Goal: Task Accomplishment & Management: Use online tool/utility

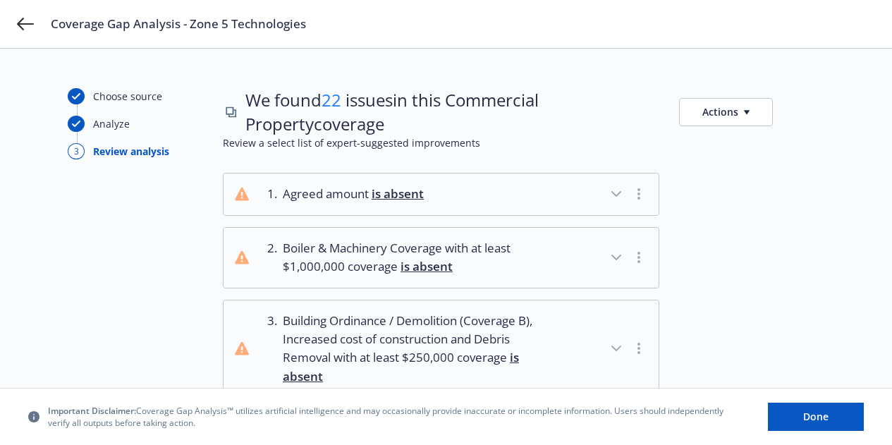
scroll to position [494, 0]
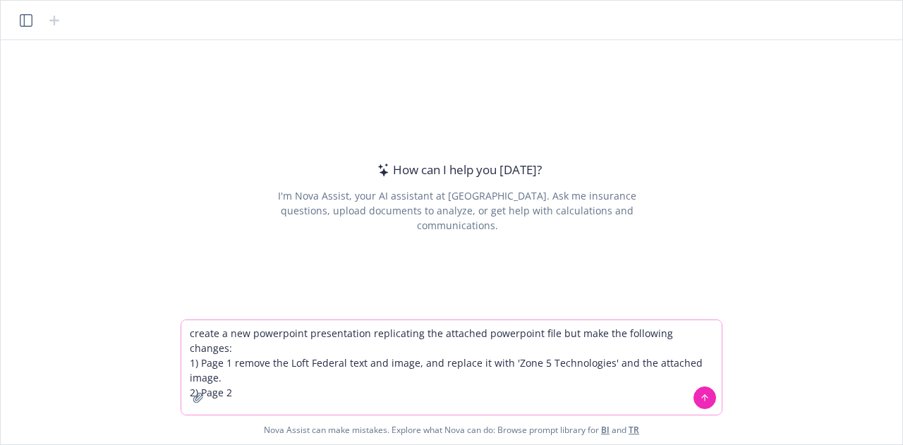
type textarea "create a new powerpoint presentation replicating the attached powerpoint file b…"
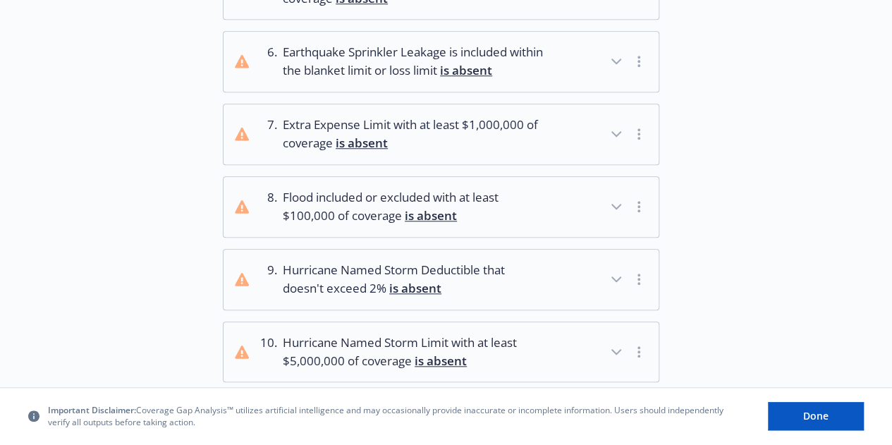
scroll to position [524, 0]
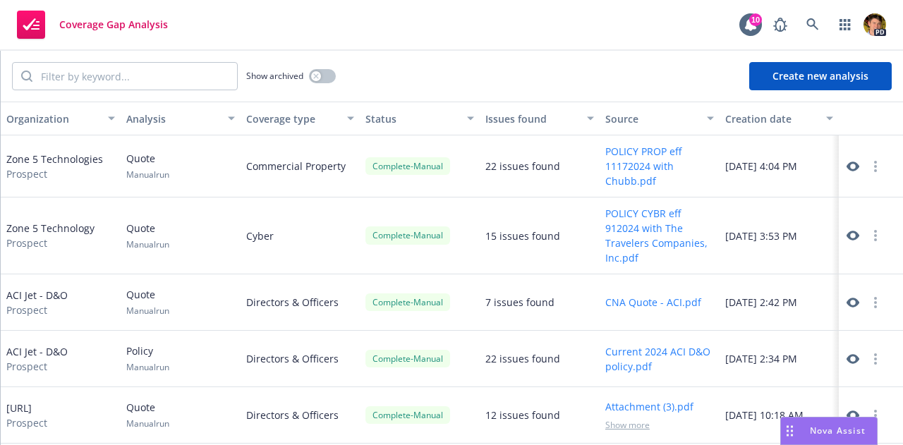
click at [784, 85] on button "Create new analysis" at bounding box center [820, 76] width 142 height 28
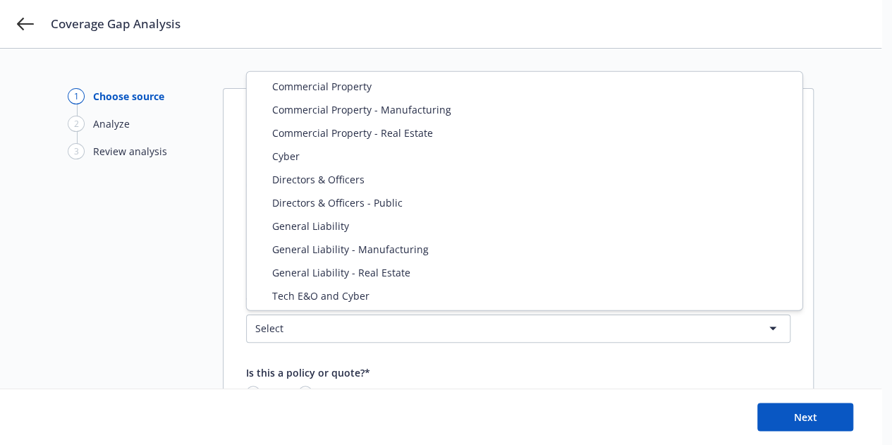
click at [443, 331] on html "Coverage Gap Analysis 1 Choose source 2 Analyze 3 Review analysis Choose source…" at bounding box center [446, 222] width 892 height 445
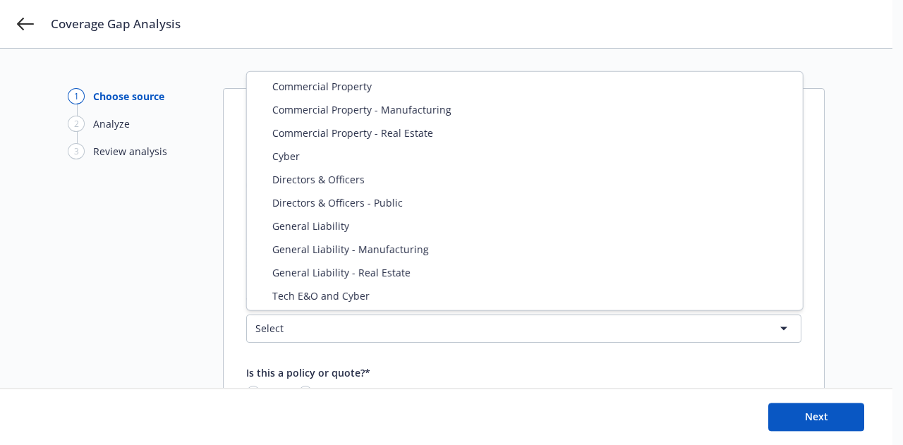
select select "ERRORS_AND_OMISSIONS"
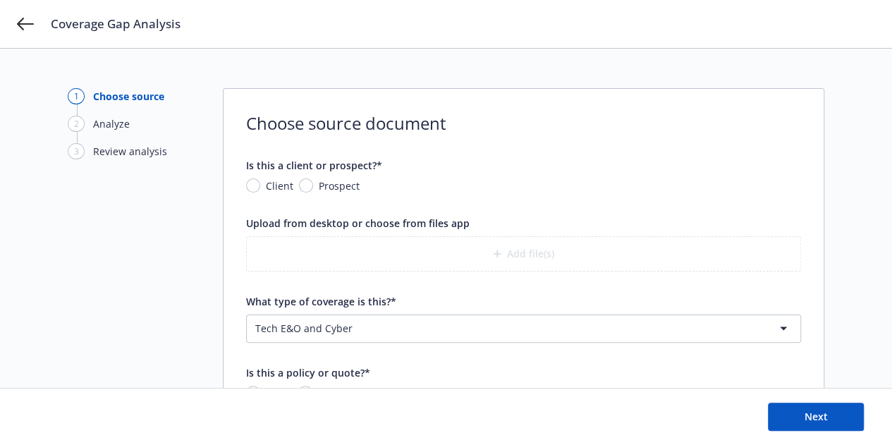
click at [327, 184] on span "Prospect" at bounding box center [339, 185] width 41 height 15
click at [313, 184] on input "Prospect" at bounding box center [306, 185] width 14 height 14
radio input "true"
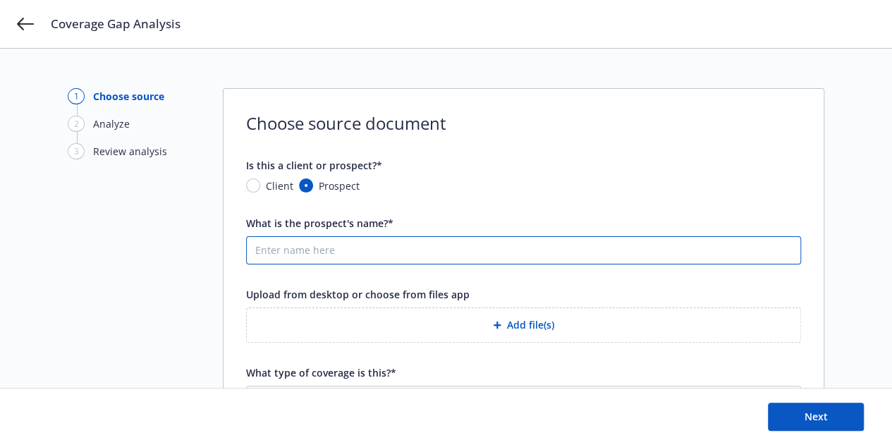
click at [331, 243] on input "What is the prospect's name?*" at bounding box center [524, 250] width 554 height 27
type input "Zone 5 Technologies"
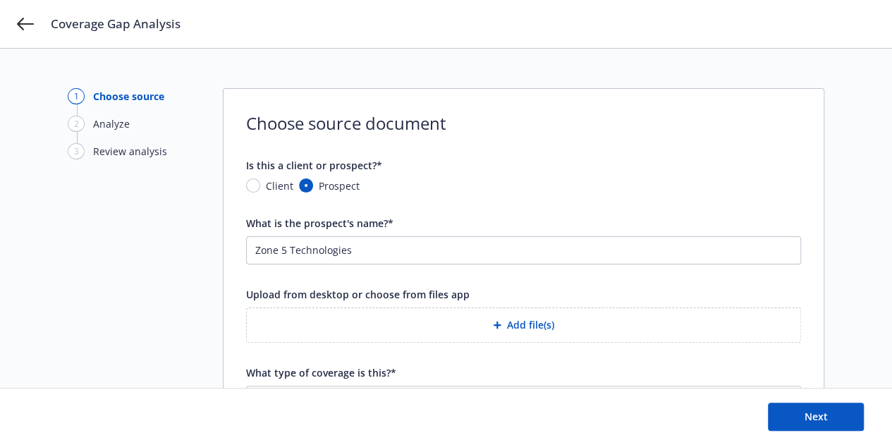
click at [533, 322] on button "Add file(s)" at bounding box center [523, 324] width 555 height 35
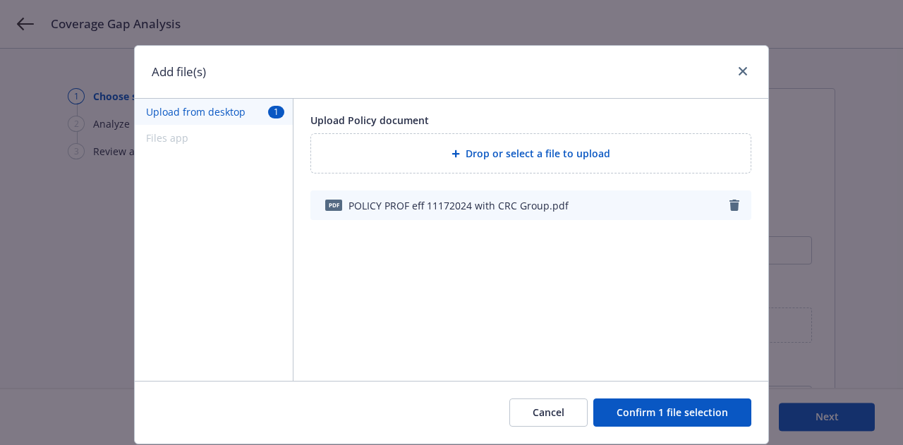
click at [684, 414] on button "Confirm 1 file selection" at bounding box center [672, 412] width 158 height 28
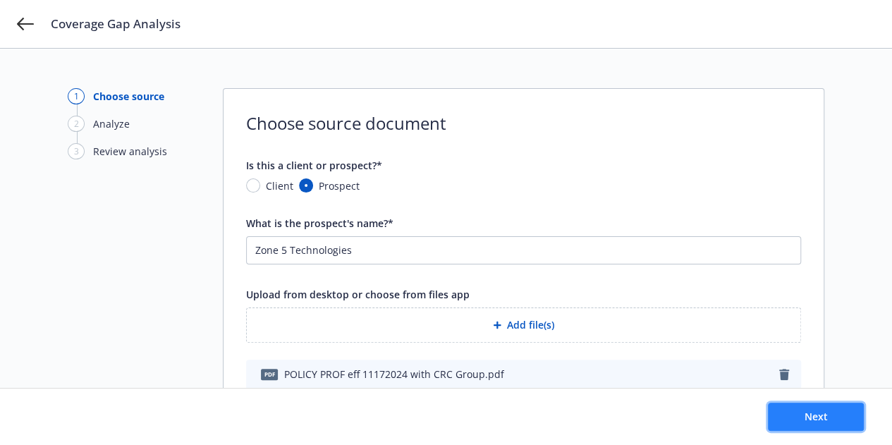
click at [784, 418] on button "Next" at bounding box center [816, 417] width 96 height 28
click at [756, 197] on form "Is this a client or prospect?* Client Prospect What is the prospect's name?* Zo…" at bounding box center [523, 347] width 555 height 378
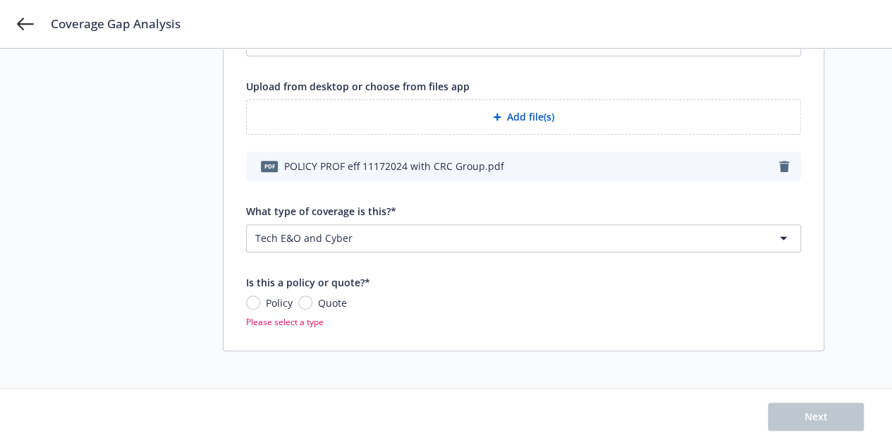
scroll to position [209, 0]
click at [307, 300] on input "Quote" at bounding box center [305, 302] width 14 height 14
radio input "true"
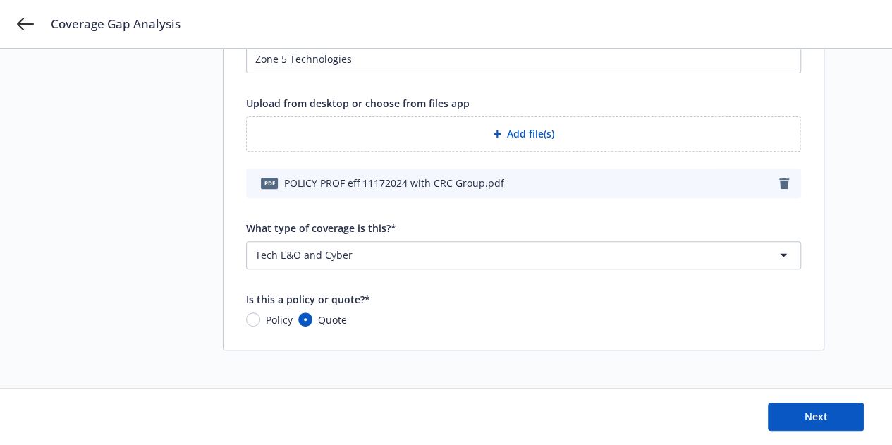
click at [275, 319] on span "Policy" at bounding box center [279, 319] width 27 height 15
click at [260, 319] on input "Policy" at bounding box center [253, 319] width 14 height 14
radio input "true"
click at [789, 412] on button "Next" at bounding box center [816, 417] width 96 height 28
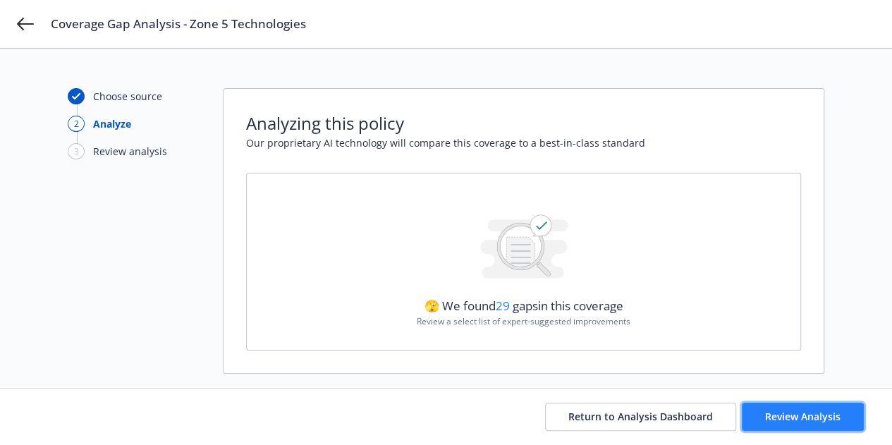
click at [792, 410] on span "Review Analysis" at bounding box center [802, 416] width 75 height 13
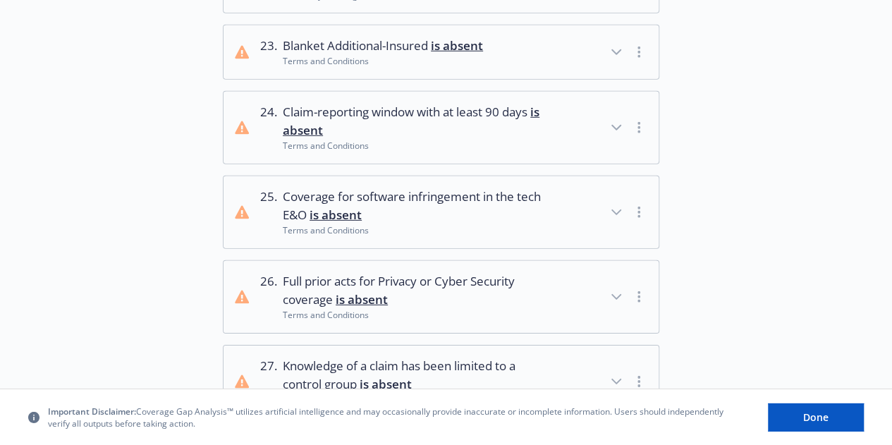
scroll to position [2334, 0]
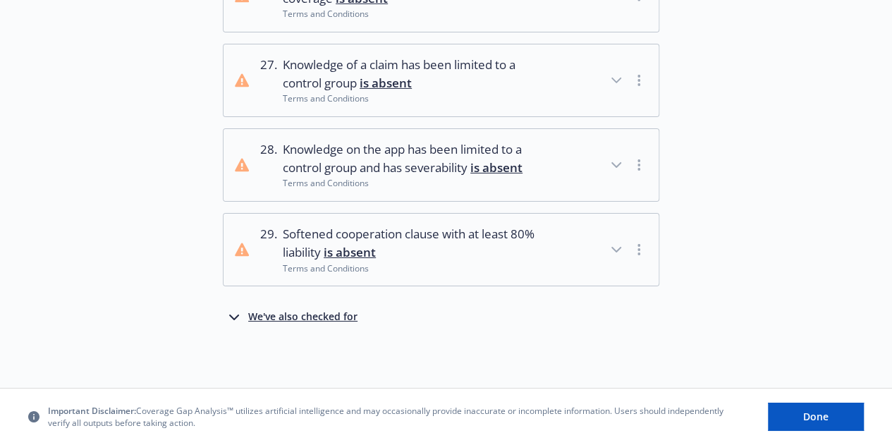
click at [331, 322] on div "We've also checked for" at bounding box center [302, 317] width 109 height 17
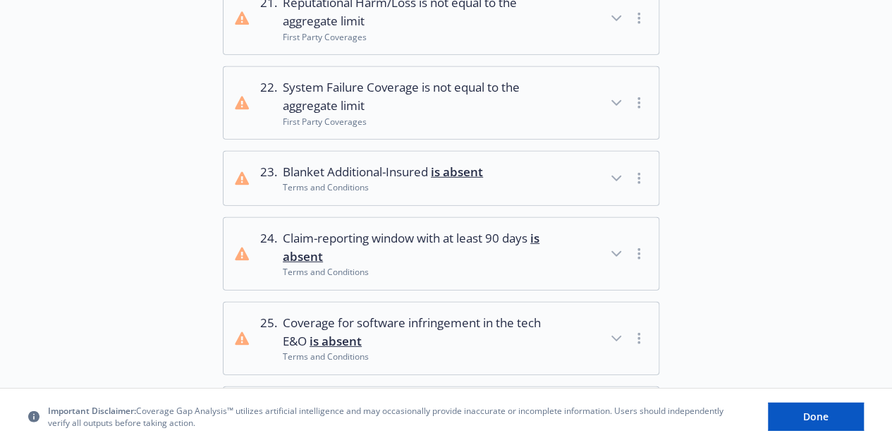
scroll to position [1884, 0]
